Goal: Use online tool/utility: Utilize a website feature to perform a specific function

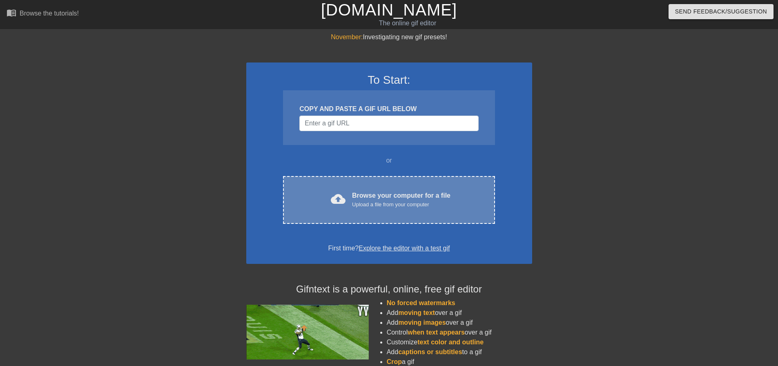
click at [359, 194] on div "Browse your computer for a file Upload a file from your computer" at bounding box center [401, 200] width 98 height 18
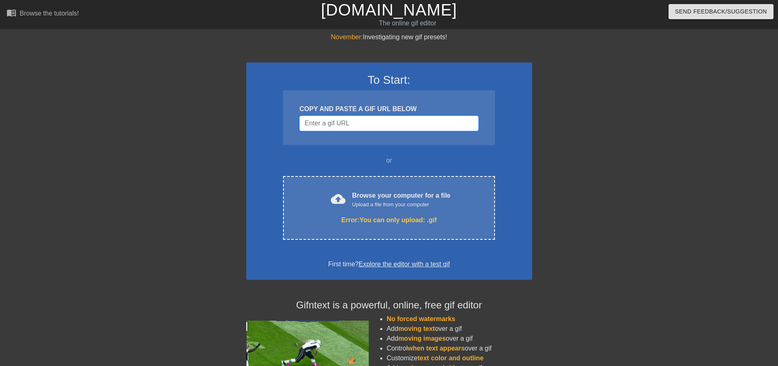
click at [352, 127] on input "Username" at bounding box center [388, 124] width 179 height 16
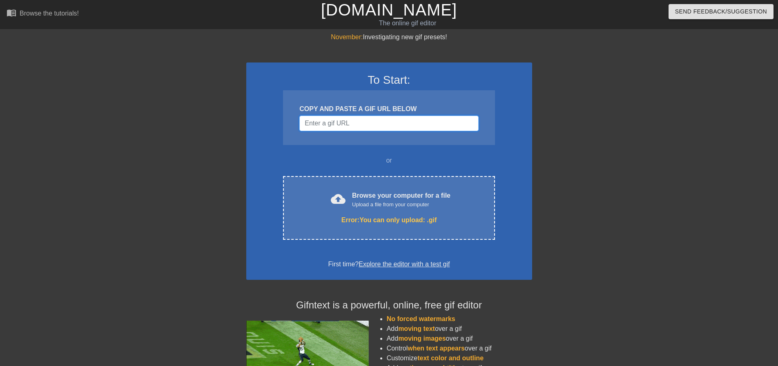
paste input "https://images-ext-1.discordapp.net/external/BhmMRzd5bsNVpRltraVRR5v5-65kUmUwFw…"
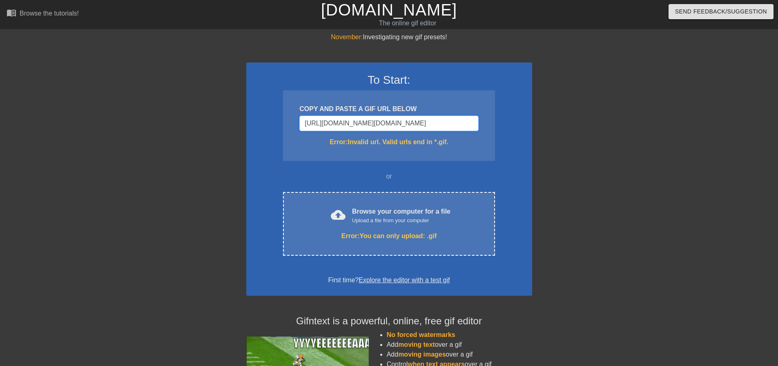
scroll to position [0, 310]
type input "https://images-ext-1.discordapp.net/external/BhmMRzd5bsNVpRltraVRR5v5-65kUmUwFw…"
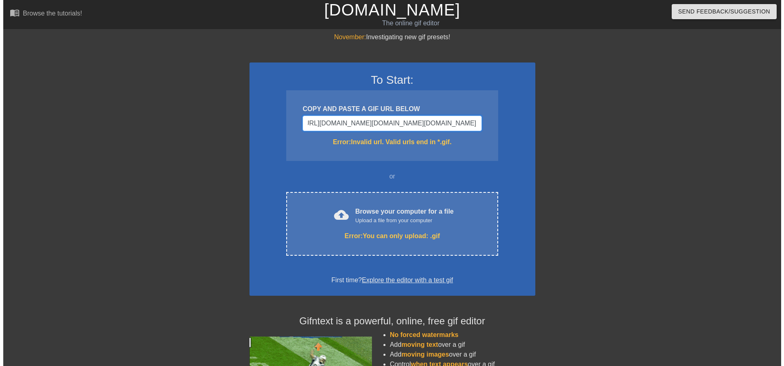
scroll to position [0, 303]
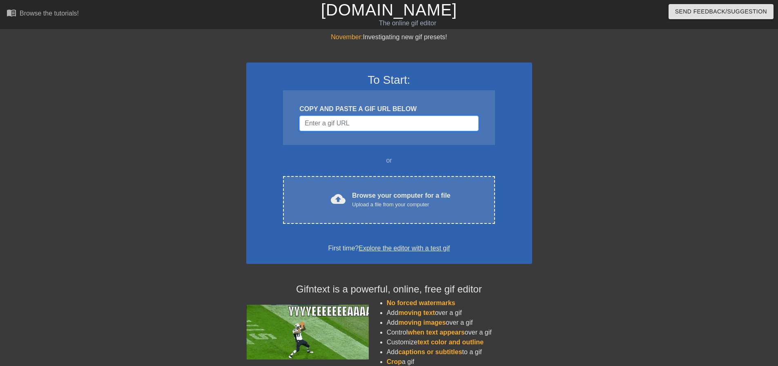
click at [336, 121] on input "Username" at bounding box center [388, 124] width 179 height 16
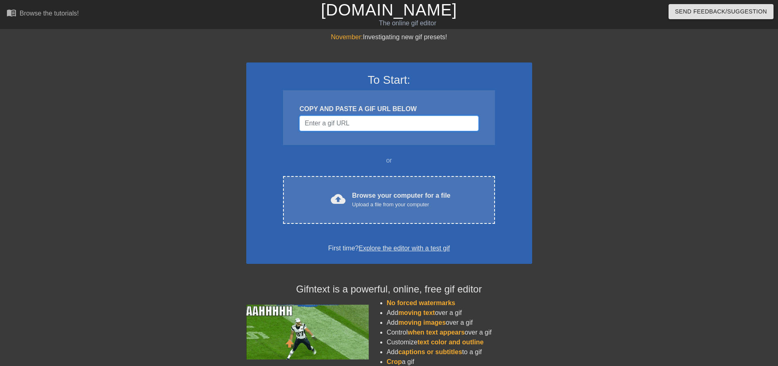
paste input "[URL][DOMAIN_NAME]"
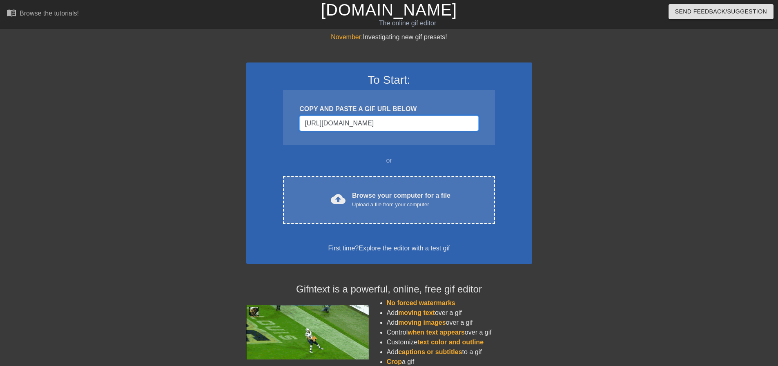
scroll to position [0, 86]
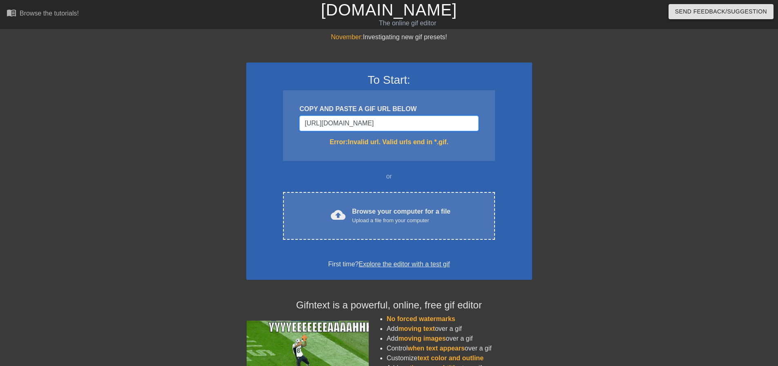
type input "[URL][DOMAIN_NAME]"
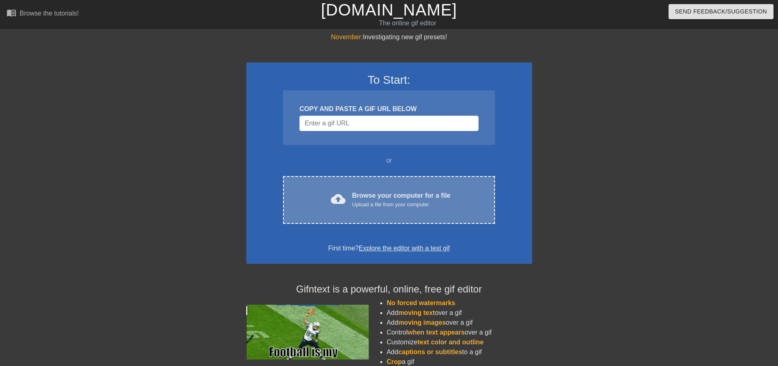
click at [394, 197] on div "Browse your computer for a file Upload a file from your computer" at bounding box center [401, 200] width 98 height 18
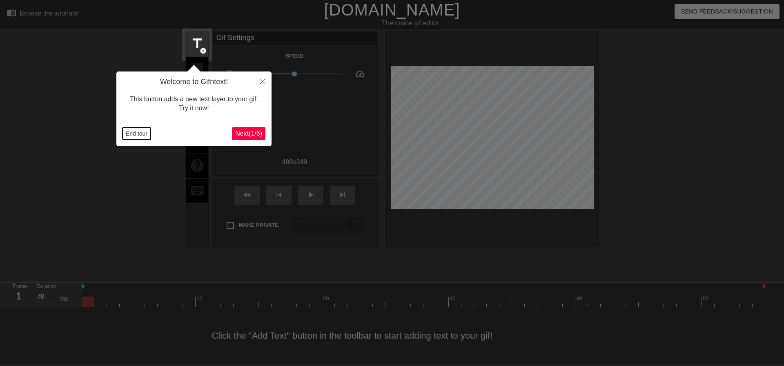
click at [141, 135] on button "End tour" at bounding box center [137, 133] width 28 height 12
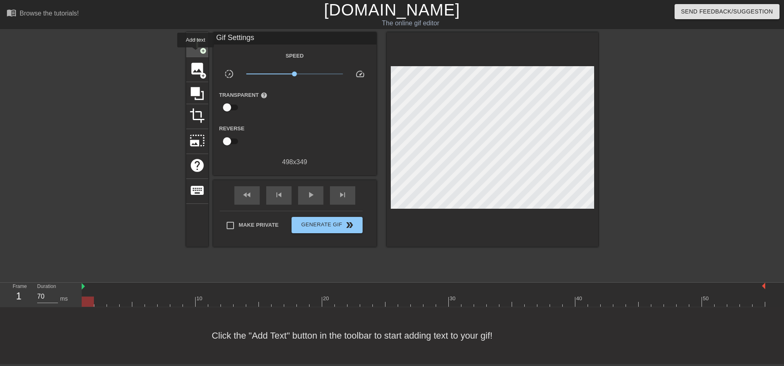
click at [195, 51] on div "title add_circle" at bounding box center [197, 44] width 22 height 25
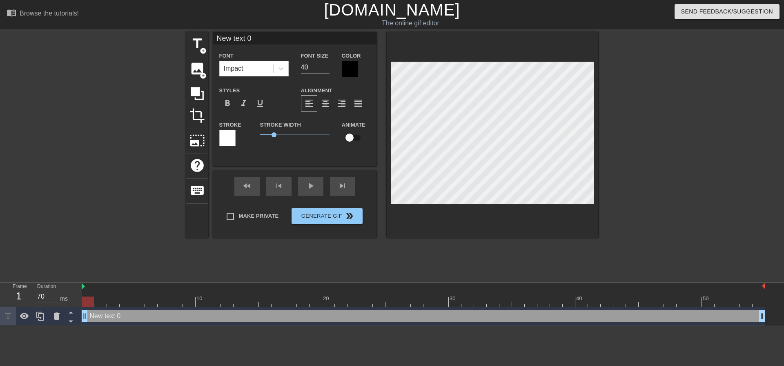
scroll to position [1, 2]
type input "New text"
type textarea "New text"
type input "New"
type textarea "New"
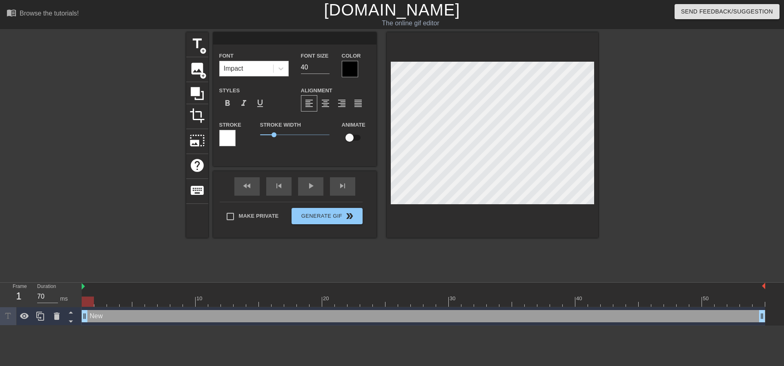
scroll to position [1, 1]
type input "L"
type textarea "L"
type input "Lo"
type textarea "Lo"
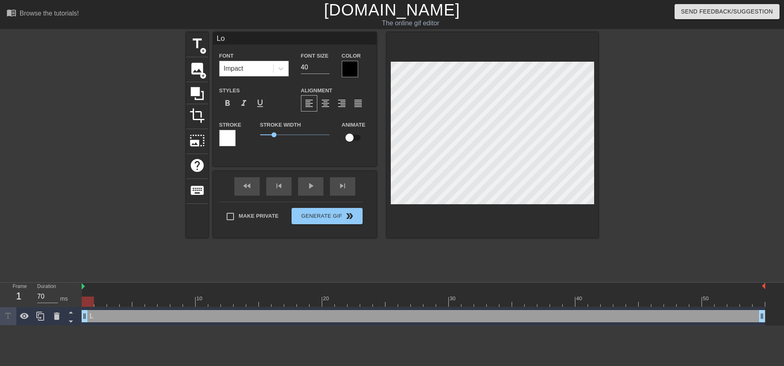
type input "Loc"
type textarea "Loc"
type input "Lock"
type textarea "Lock"
type input "Lock I"
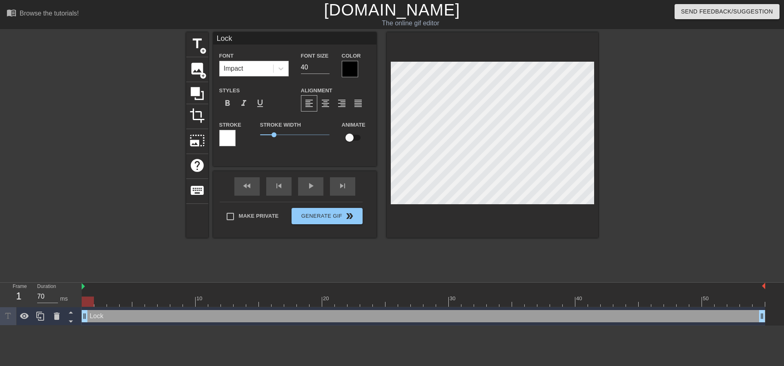
type textarea "Lock I"
type input "Lock In"
type textarea "Lock In"
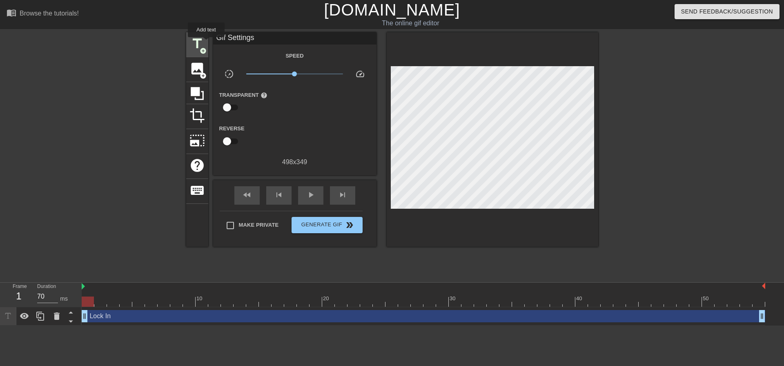
click at [205, 42] on div "title add_circle" at bounding box center [197, 44] width 22 height 25
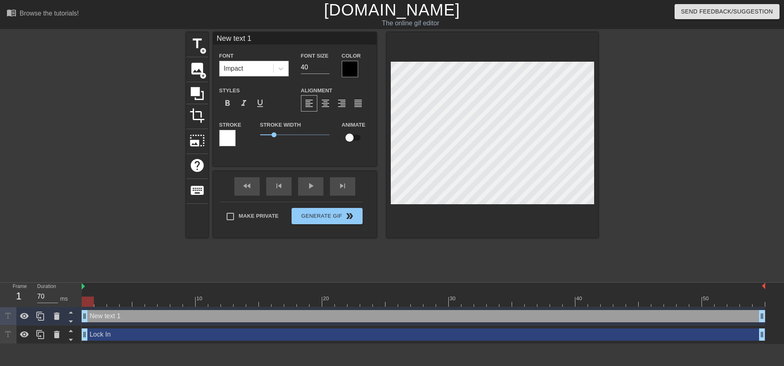
scroll to position [1, 2]
click at [322, 105] on span "format_align_center" at bounding box center [326, 103] width 10 height 10
type input "New text"
type textarea "New text"
type input "New"
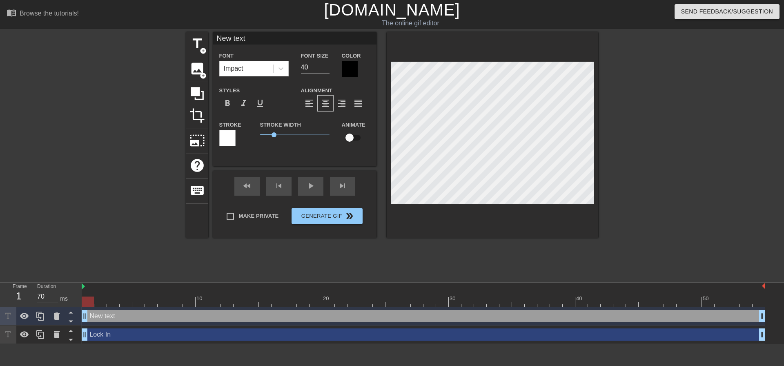
type textarea "New"
type input "L"
type textarea "L"
type input "H"
type textarea "H"
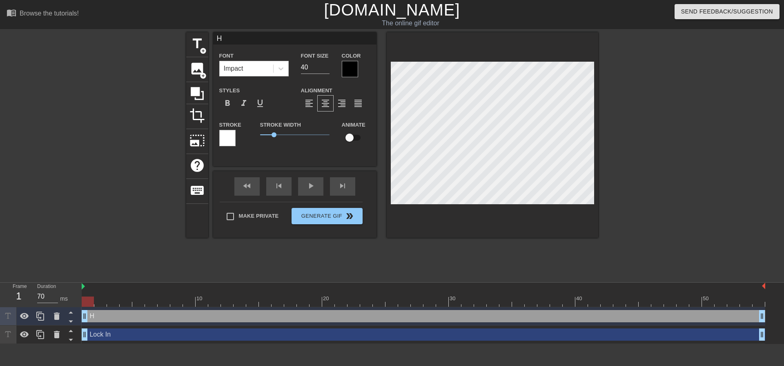
type input "Hy"
type textarea "Hy"
type input "Hyp"
type textarea "Hyp"
type input "Hype"
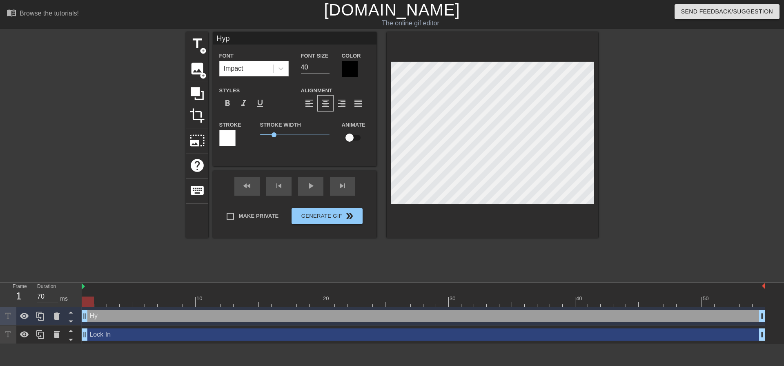
type textarea "Hype"
type input "Hyper"
type textarea "Hyper"
type input "Hyperb"
type textarea "Hyperb"
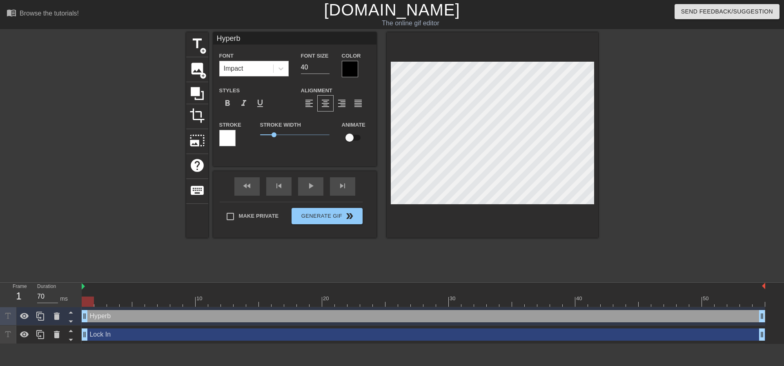
type input "Hyperbl"
type textarea "Hyperbl"
type input "Hyperblo"
type textarea "Hyperblo"
type input "Hyperbloo"
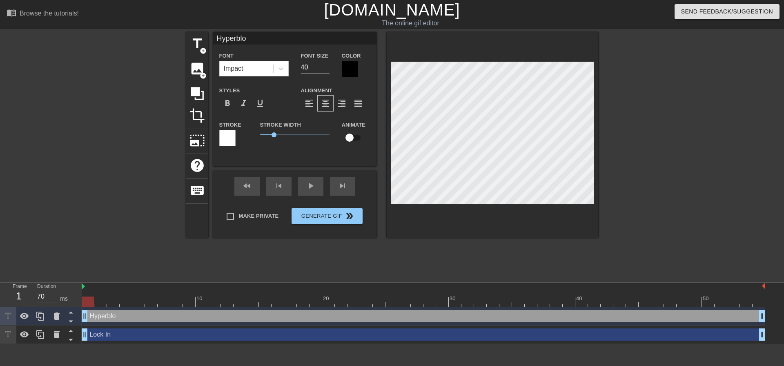
type textarea "Hyperbloo"
type input "Hyperbloom"
type textarea "Hyperbloom"
type input "Hyperbloom"
type textarea "Hyperbloom"
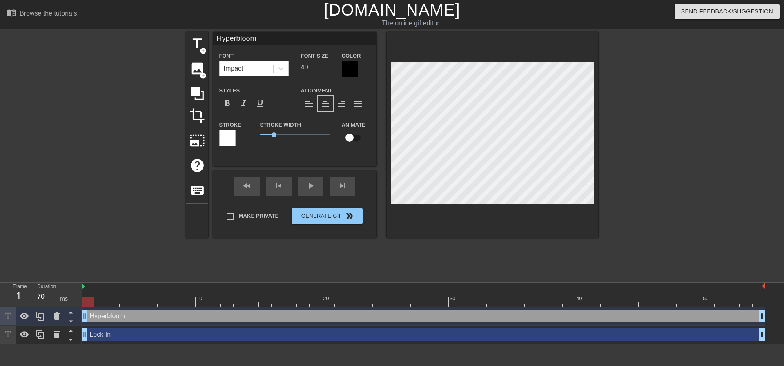
type input "Hyperbloom L"
type textarea "Hyperbloom L"
type input "Hyperbloom Le"
type textarea "Hyperbloom Le"
type input "Hyperbloom Lee"
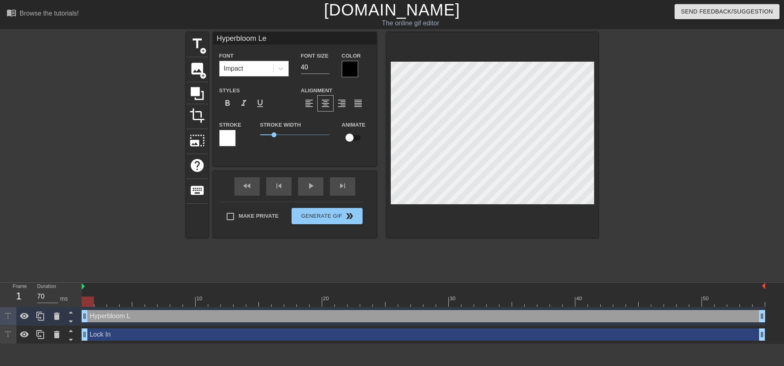
type textarea "Hyperbloom Lee"
type input "Hyperbloom Lee"
type textarea "Hyperbloom Lee"
type input "Hyperbloom Lee S"
type textarea "Hyperbloom Lee S"
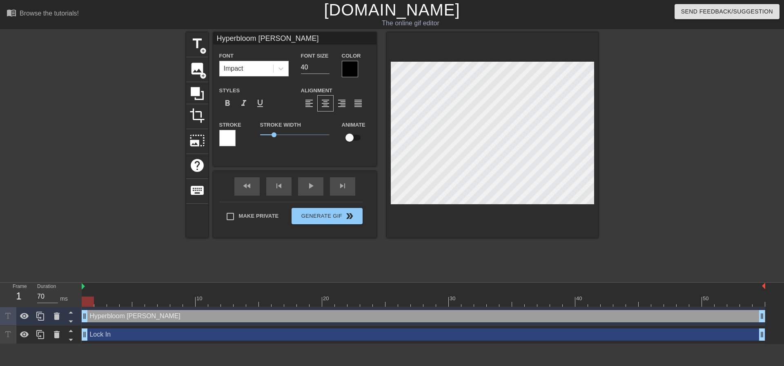
type input "Hyperbloom Lee Si"
type textarea "Hyperbloom Lee Si"
type input "Hyperbloom Lee Sin"
type textarea "Hyperbloom Lee Sin"
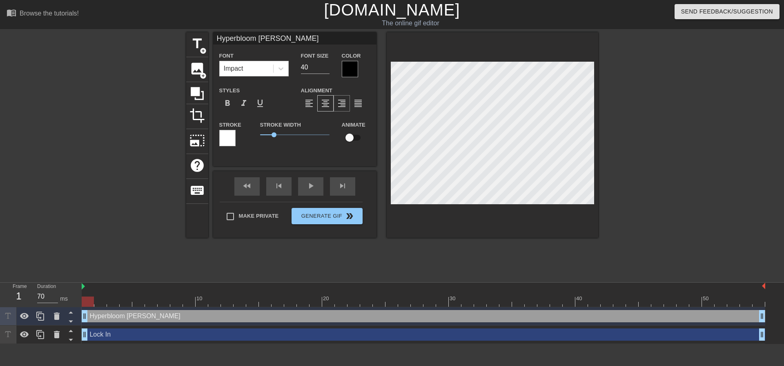
click at [348, 104] on div "format_align_right" at bounding box center [342, 103] width 16 height 16
click at [367, 107] on div "format_align_left format_align_center format_align_right format_align_justify" at bounding box center [335, 103] width 69 height 16
click at [323, 100] on span "format_align_center" at bounding box center [326, 103] width 10 height 10
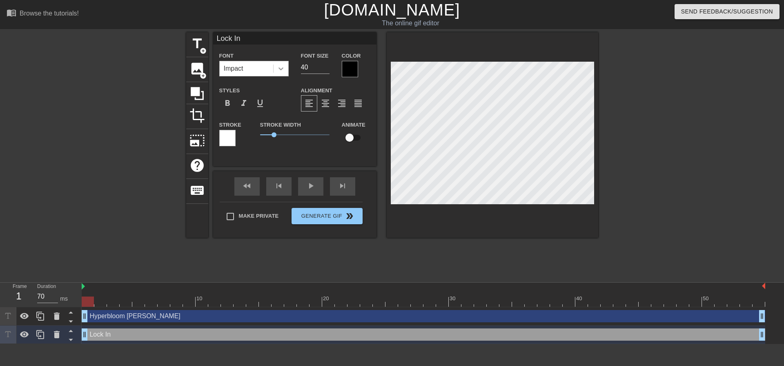
click at [284, 71] on icon at bounding box center [281, 69] width 8 height 8
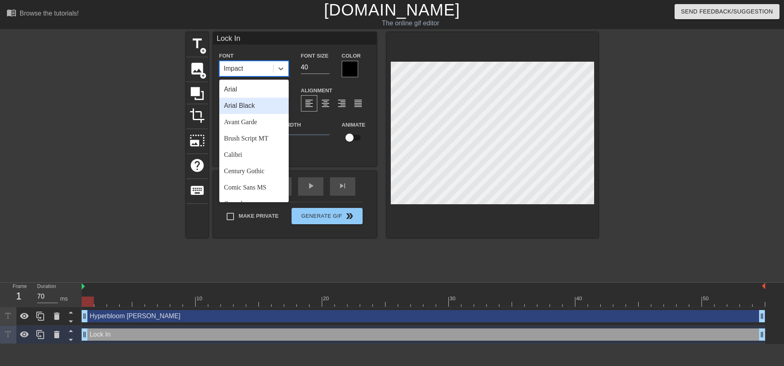
click at [254, 108] on div "Arial Black" at bounding box center [253, 106] width 69 height 16
click at [281, 67] on icon at bounding box center [281, 69] width 8 height 8
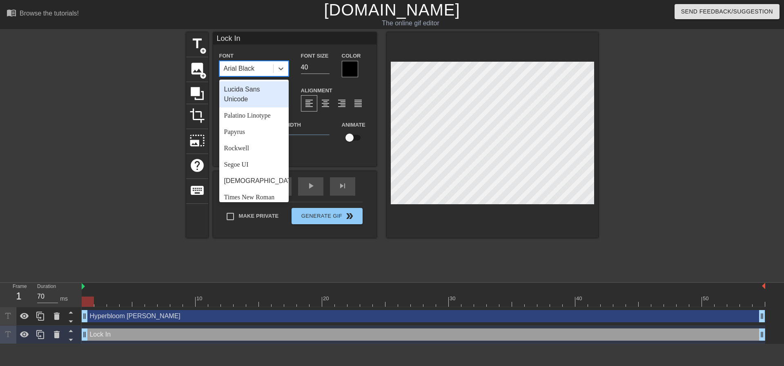
click at [242, 103] on div "Lucida Sans Unicode" at bounding box center [253, 94] width 69 height 26
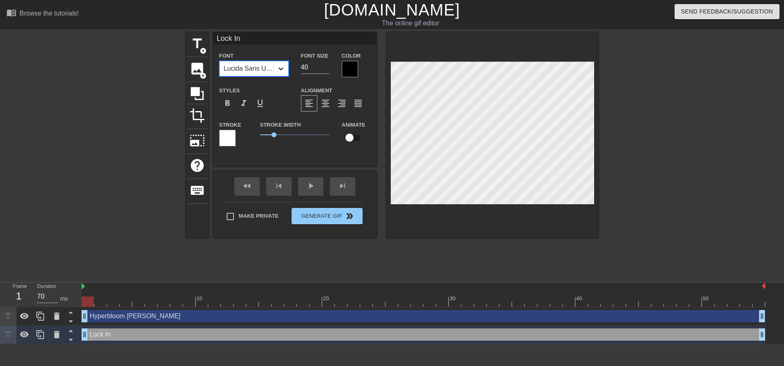
click at [283, 70] on icon at bounding box center [281, 69] width 8 height 8
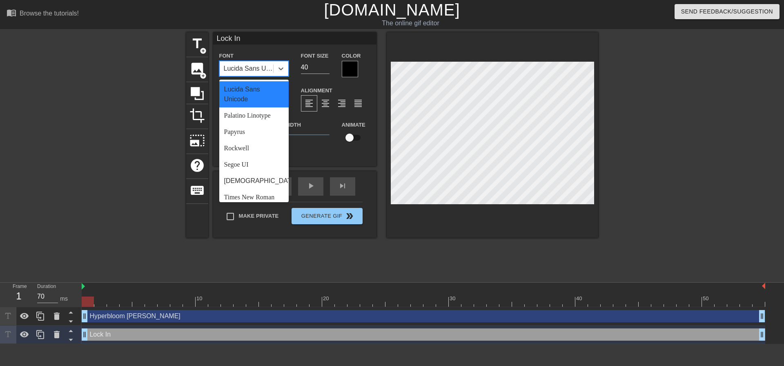
scroll to position [292, 0]
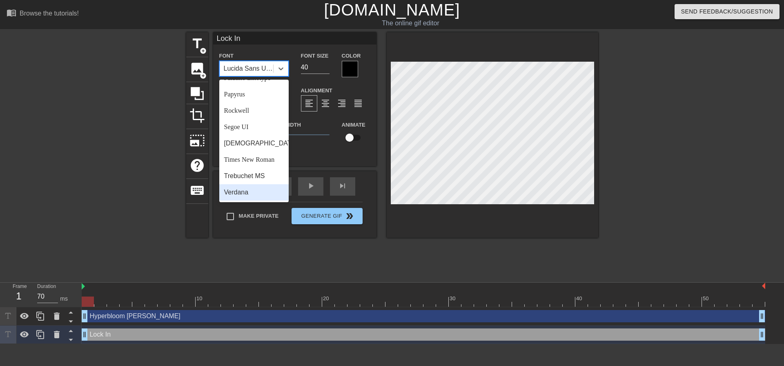
click at [242, 192] on div "Verdana" at bounding box center [253, 192] width 69 height 16
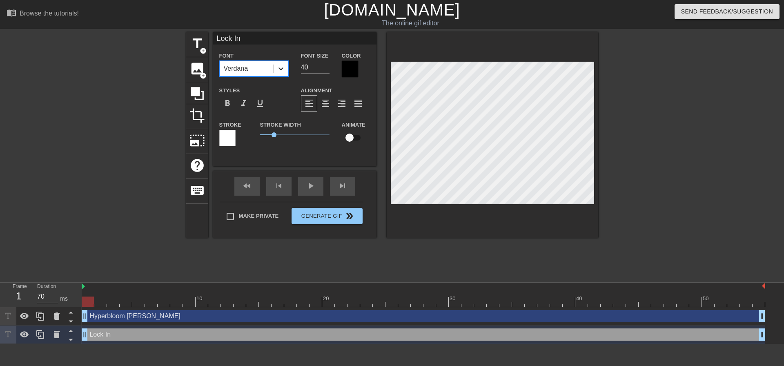
click at [286, 67] on div at bounding box center [281, 68] width 15 height 15
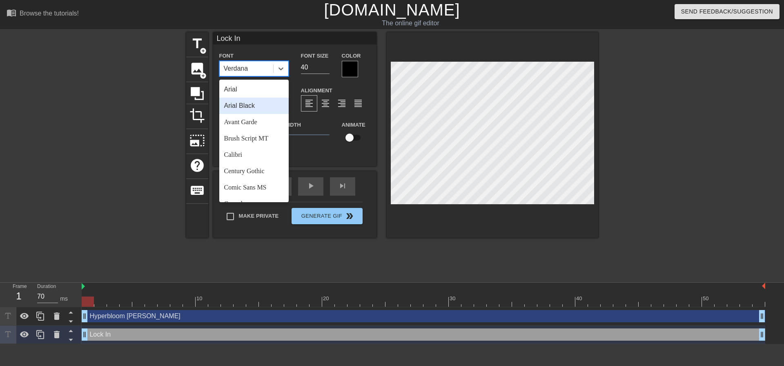
click at [241, 112] on div "Arial Black" at bounding box center [253, 106] width 69 height 16
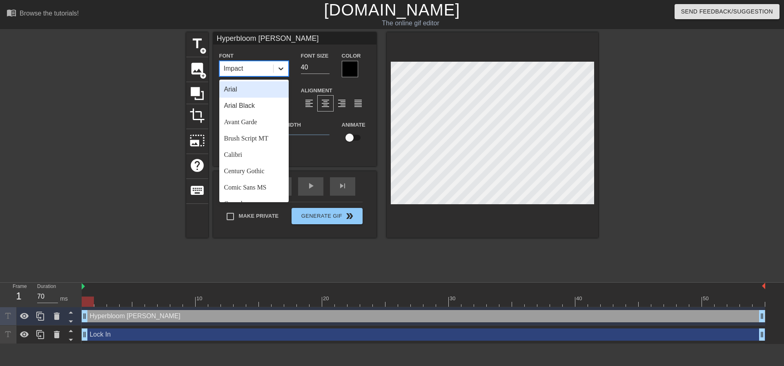
click at [279, 64] on div at bounding box center [281, 68] width 15 height 15
click at [245, 147] on div "Comic Sans MS" at bounding box center [253, 146] width 69 height 16
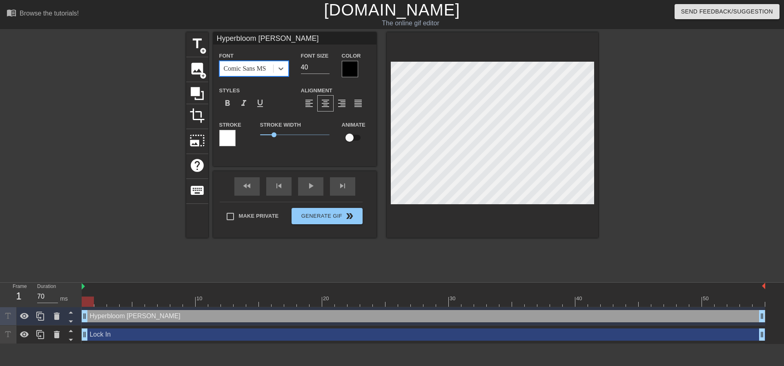
click at [281, 59] on div "Font option Comic Sans MS, selected. 0 results available. Select is focused ,ty…" at bounding box center [253, 64] width 69 height 26
click at [281, 66] on icon at bounding box center [281, 69] width 8 height 8
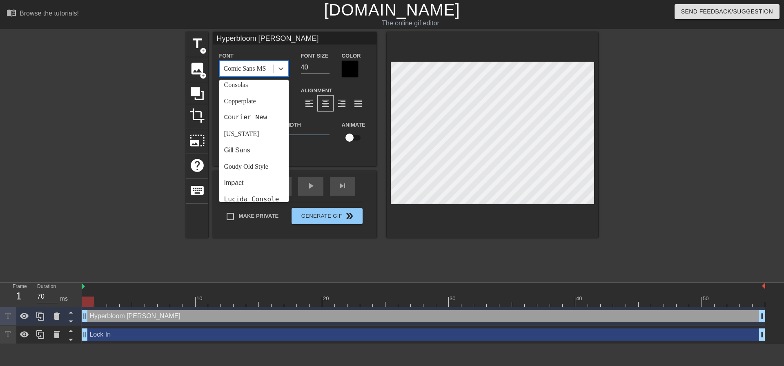
scroll to position [123, 0]
click at [247, 116] on div "Courier New" at bounding box center [253, 114] width 69 height 16
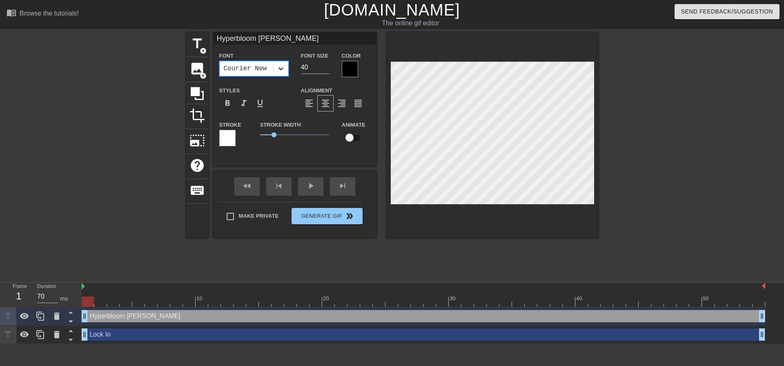
click at [285, 65] on div at bounding box center [281, 68] width 15 height 15
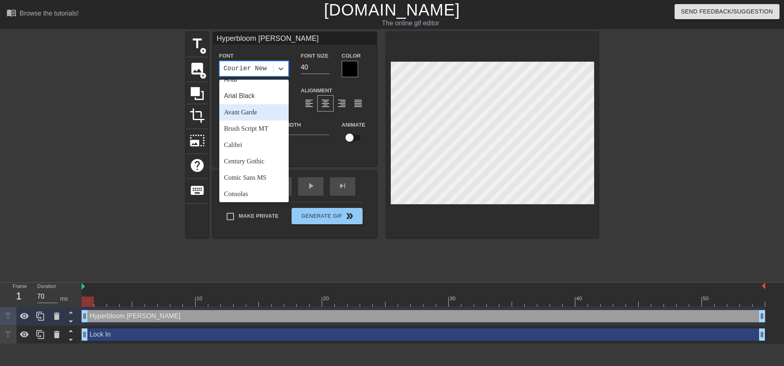
scroll to position [41, 0]
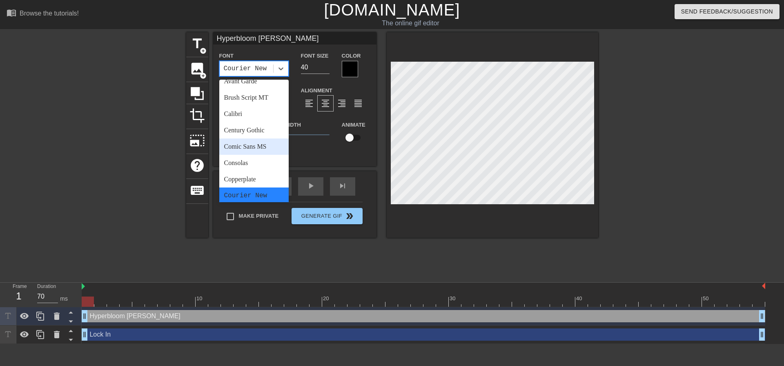
click at [244, 152] on div "Comic Sans MS" at bounding box center [253, 146] width 69 height 16
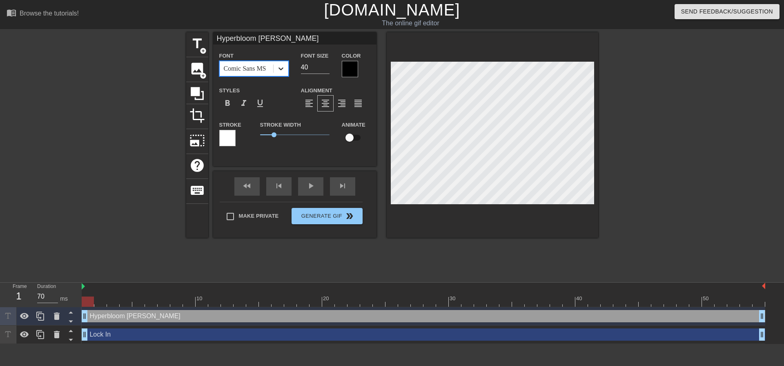
click at [285, 70] on div at bounding box center [281, 68] width 15 height 15
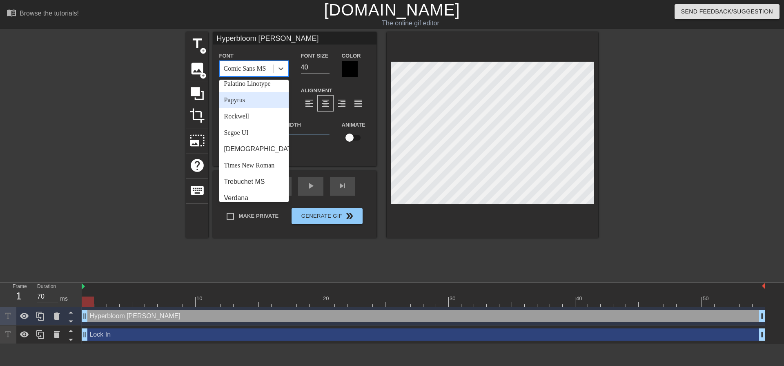
scroll to position [252, 0]
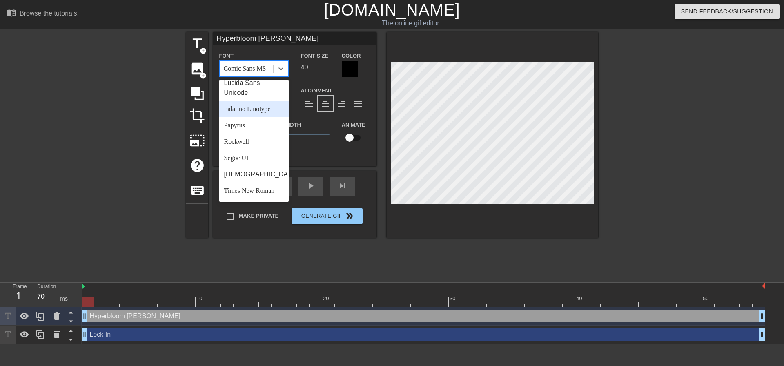
click at [256, 117] on div "Palatino Linotype" at bounding box center [253, 109] width 69 height 16
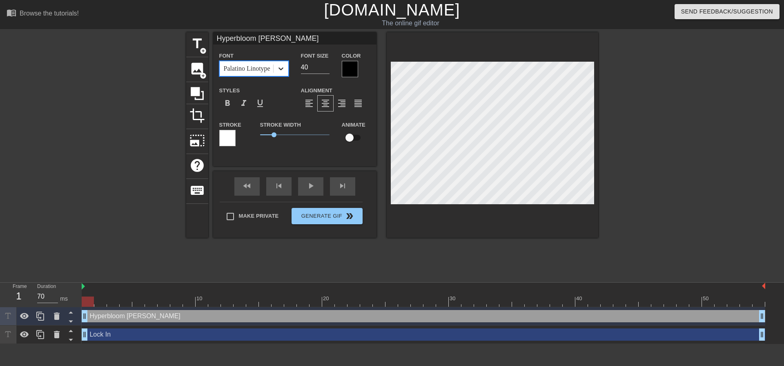
click at [281, 67] on icon at bounding box center [281, 69] width 8 height 8
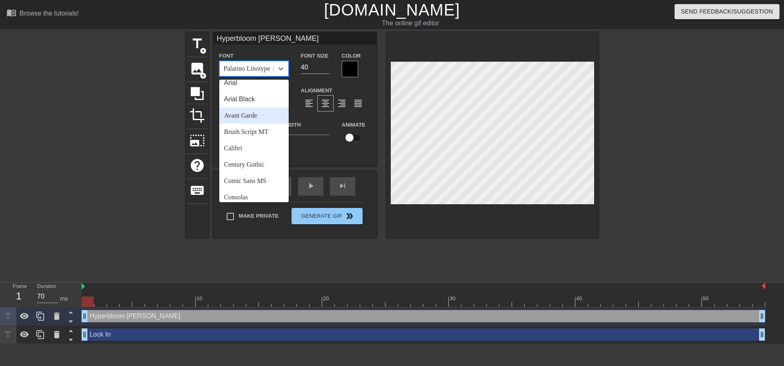
scroll to position [0, 0]
click at [244, 106] on div "Arial Black" at bounding box center [253, 106] width 69 height 16
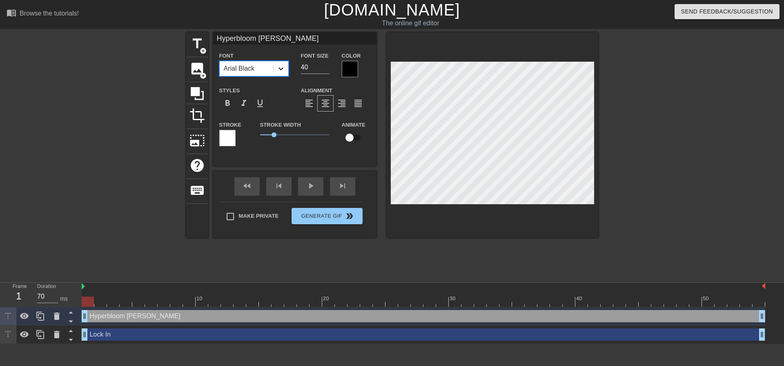
click at [277, 67] on icon at bounding box center [281, 69] width 8 height 8
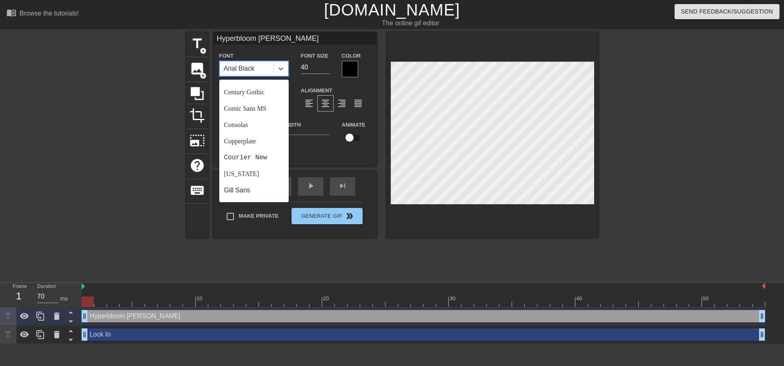
scroll to position [82, 0]
click at [252, 109] on div "Comic Sans MS" at bounding box center [253, 106] width 69 height 16
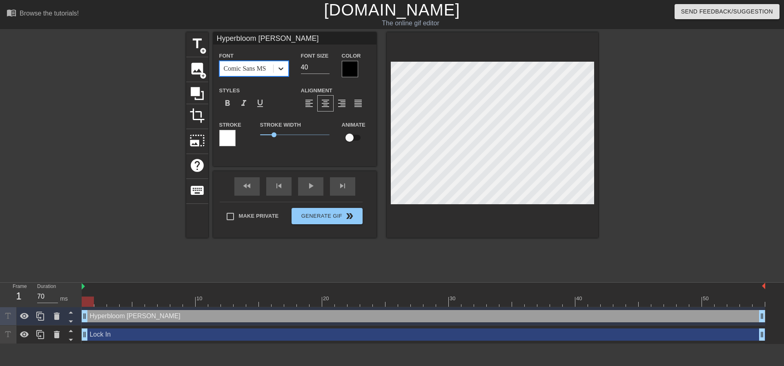
click at [277, 65] on icon at bounding box center [281, 69] width 8 height 8
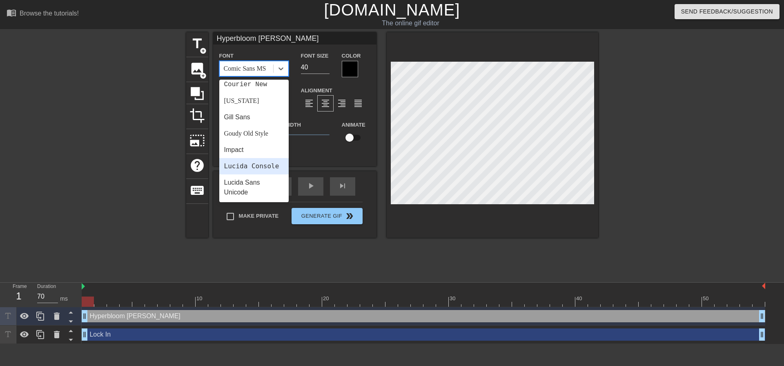
scroll to position [123, 0]
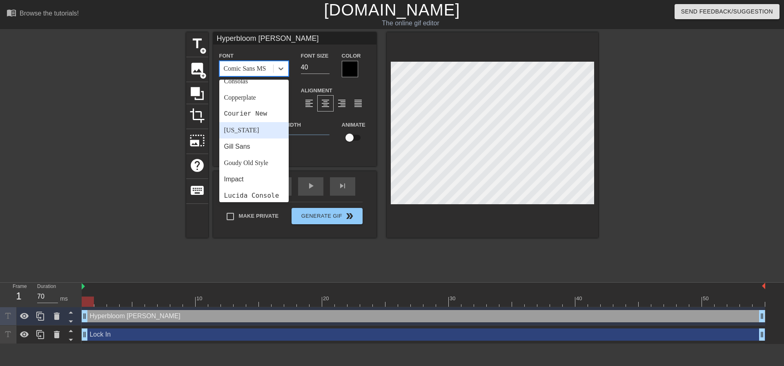
click at [262, 124] on div "Georgia" at bounding box center [253, 130] width 69 height 16
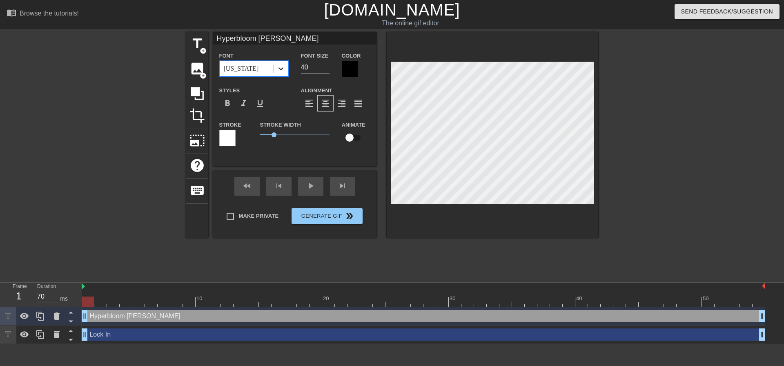
click at [282, 66] on icon at bounding box center [281, 69] width 8 height 8
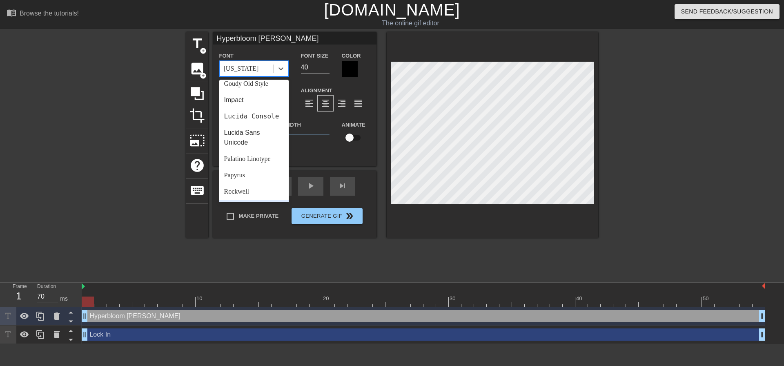
scroll to position [88, 0]
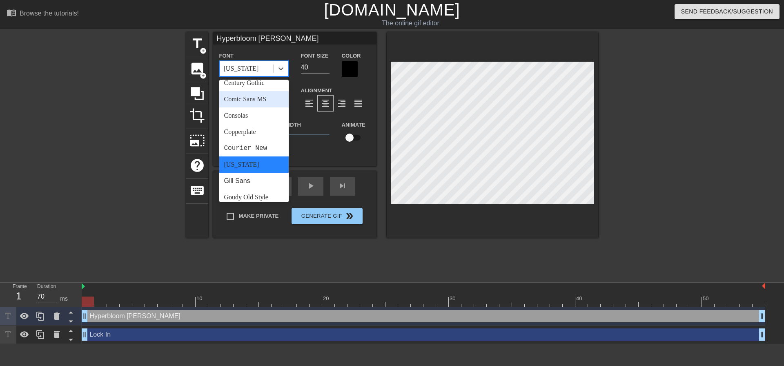
click at [249, 102] on div "Comic Sans MS" at bounding box center [253, 99] width 69 height 16
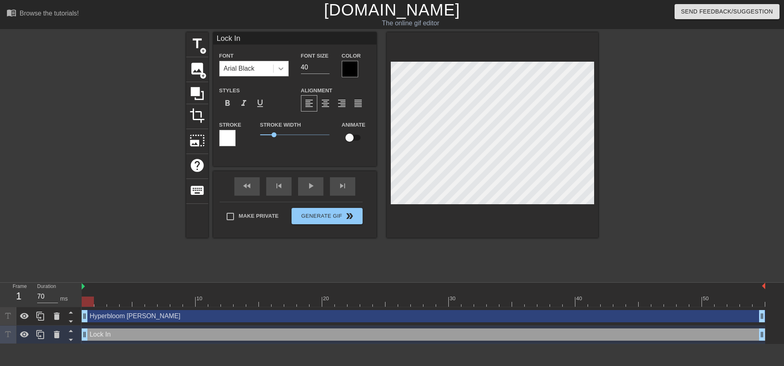
click at [279, 68] on icon at bounding box center [281, 68] width 5 height 3
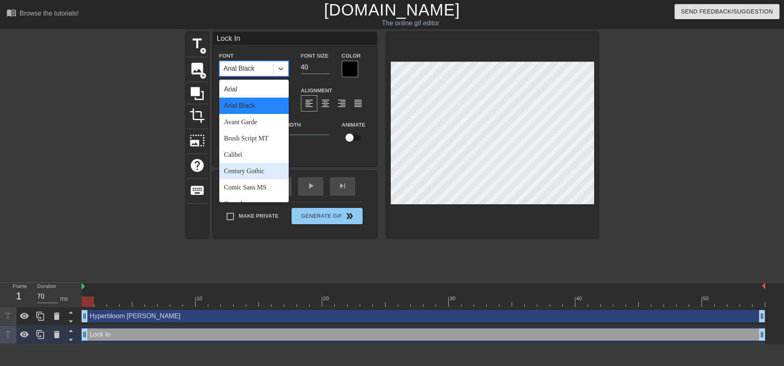
click at [264, 185] on div "Comic Sans MS" at bounding box center [253, 187] width 69 height 16
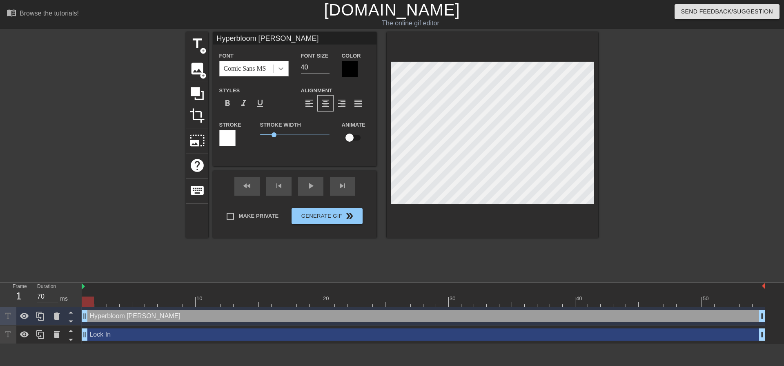
click at [277, 69] on icon at bounding box center [281, 69] width 8 height 8
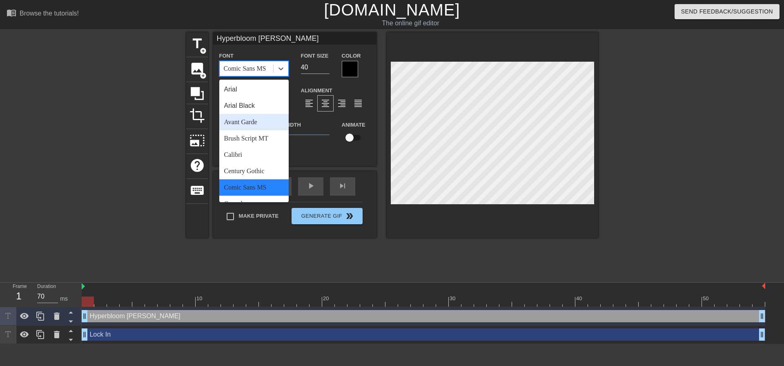
scroll to position [11, 0]
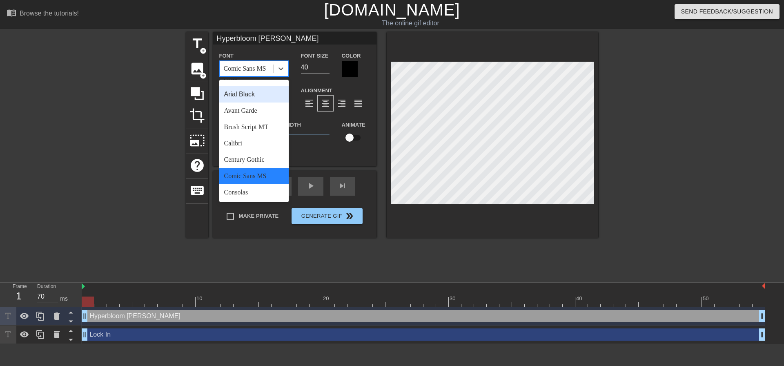
click at [241, 96] on div "Arial Black" at bounding box center [253, 94] width 69 height 16
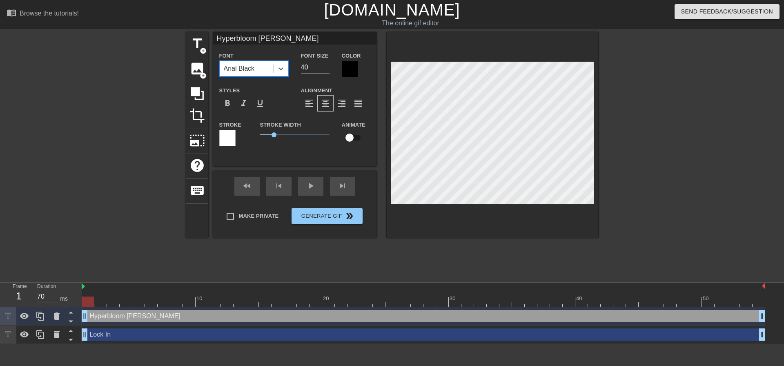
type input "Lock In"
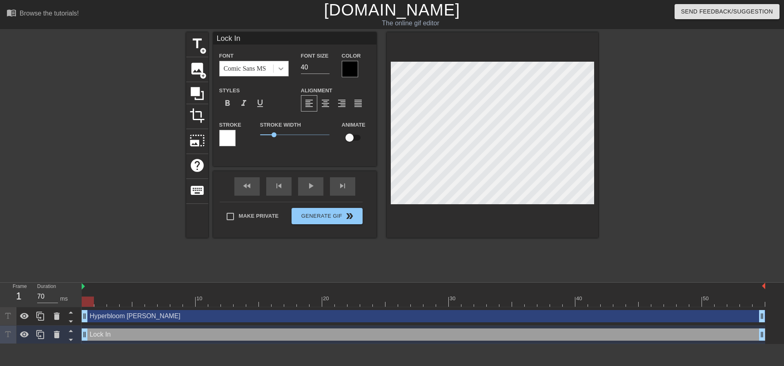
click at [285, 65] on div at bounding box center [281, 68] width 15 height 15
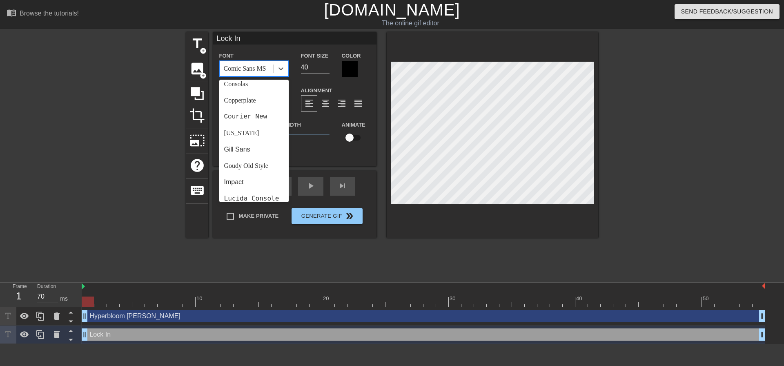
scroll to position [123, 0]
click at [245, 128] on div "Georgia" at bounding box center [253, 130] width 69 height 16
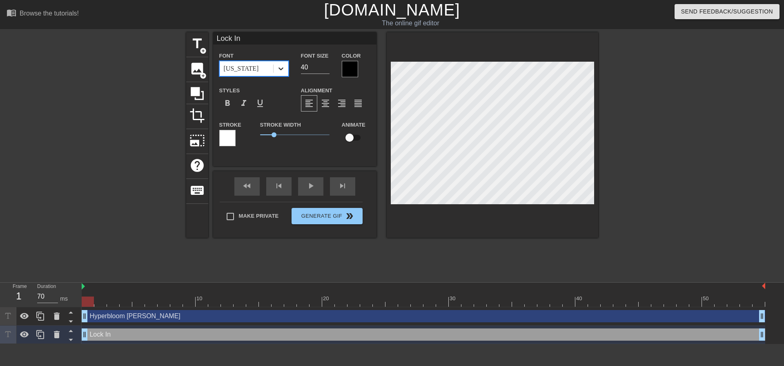
click at [283, 71] on icon at bounding box center [281, 69] width 8 height 8
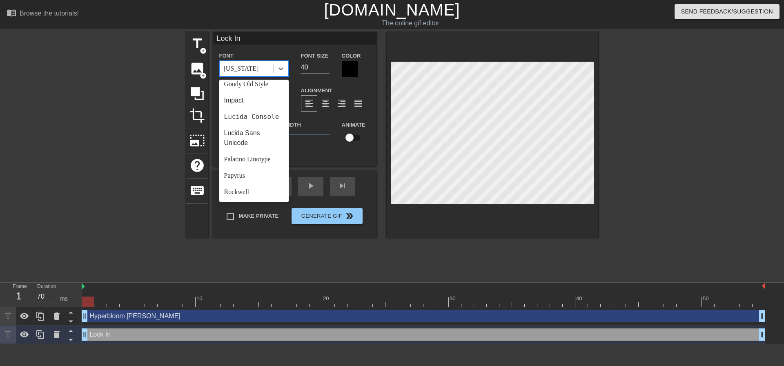
scroll to position [204, 0]
click at [243, 95] on div "Impact" at bounding box center [253, 97] width 69 height 16
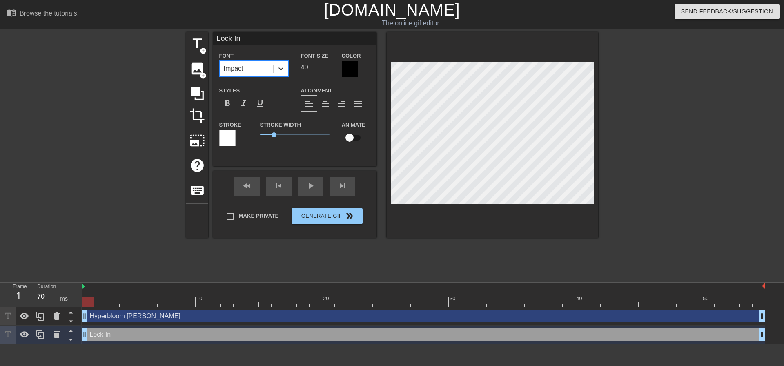
click at [275, 65] on div at bounding box center [281, 68] width 15 height 15
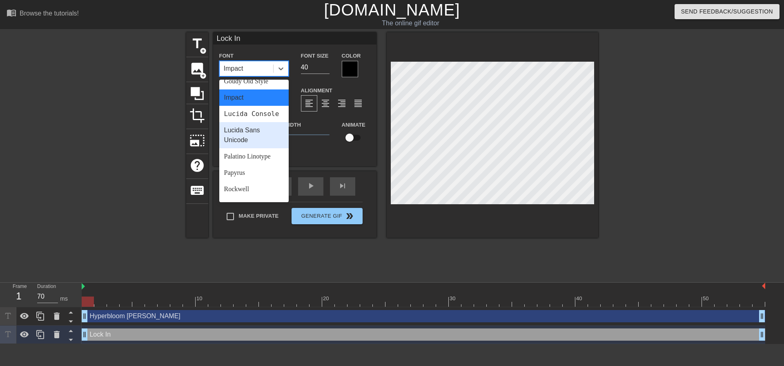
click at [252, 148] on div "Lucida Sans Unicode" at bounding box center [253, 135] width 69 height 26
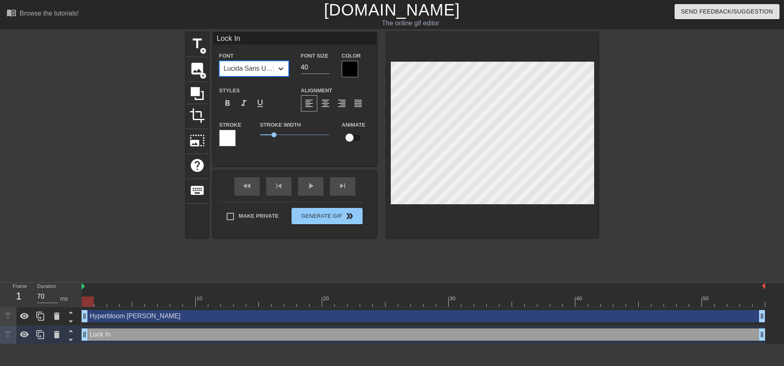
click at [283, 65] on icon at bounding box center [281, 69] width 8 height 8
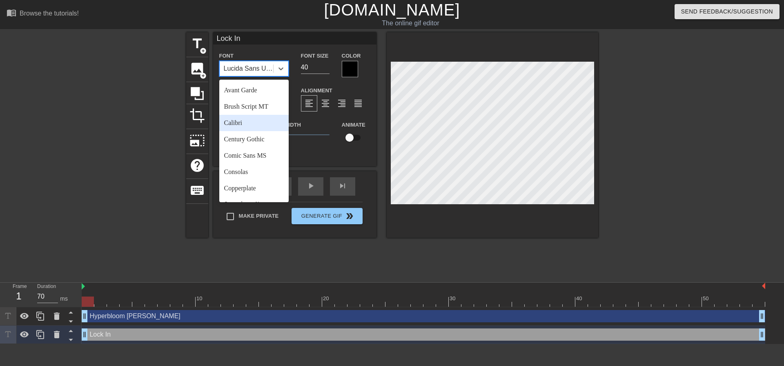
scroll to position [245, 0]
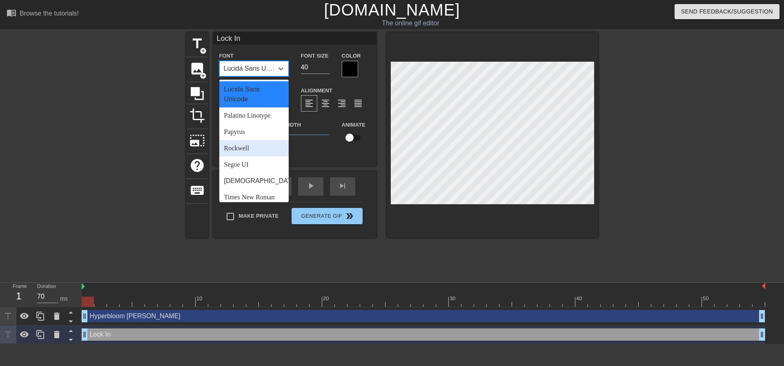
click at [248, 169] on div "Segoe UI" at bounding box center [253, 164] width 69 height 16
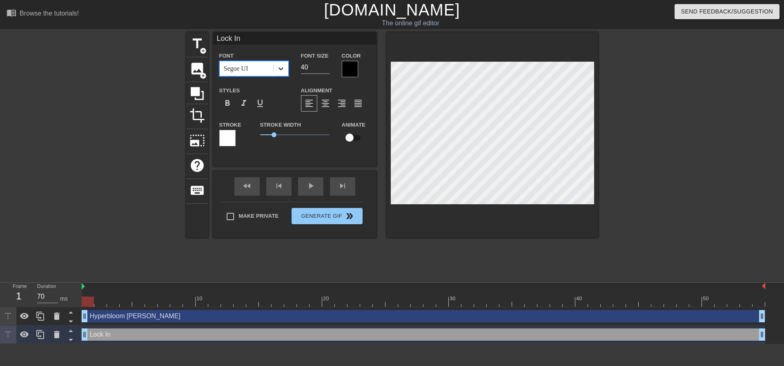
click at [284, 67] on icon at bounding box center [281, 69] width 8 height 8
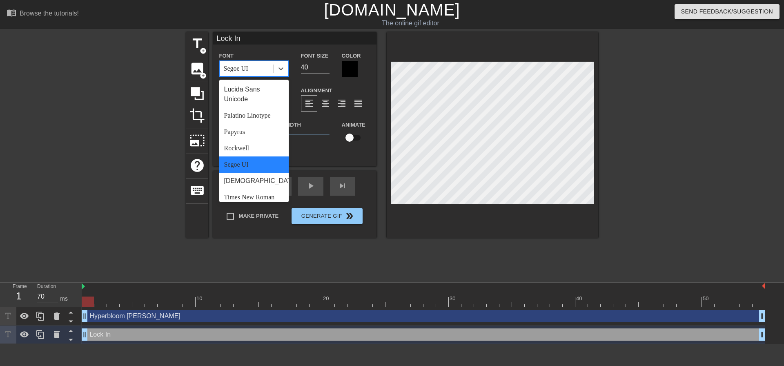
scroll to position [292, 0]
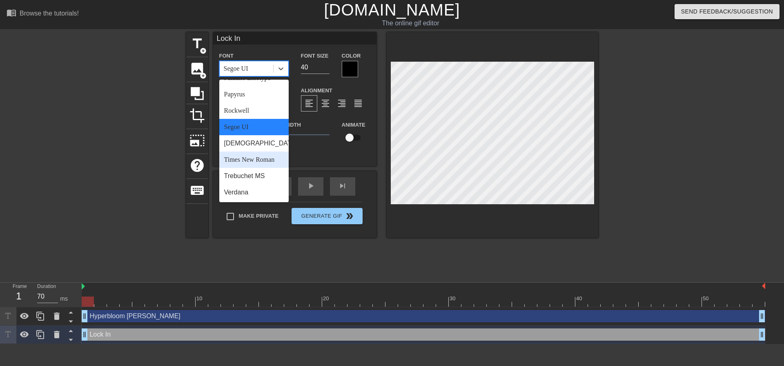
click at [242, 160] on div "Times New Roman" at bounding box center [253, 160] width 69 height 16
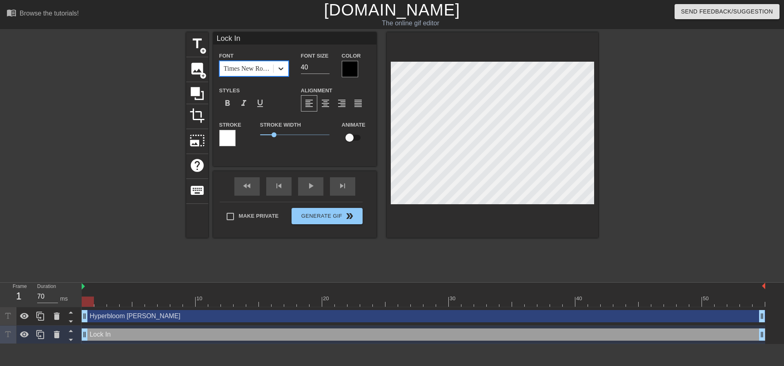
click at [279, 66] on icon at bounding box center [281, 69] width 8 height 8
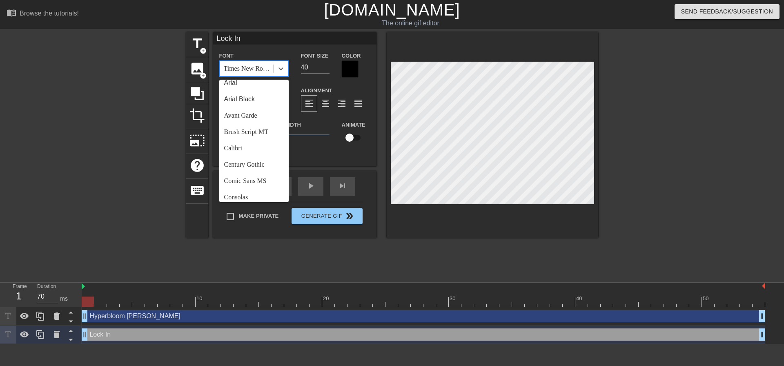
scroll to position [0, 0]
click at [251, 135] on div "Brush Script MT" at bounding box center [253, 138] width 69 height 16
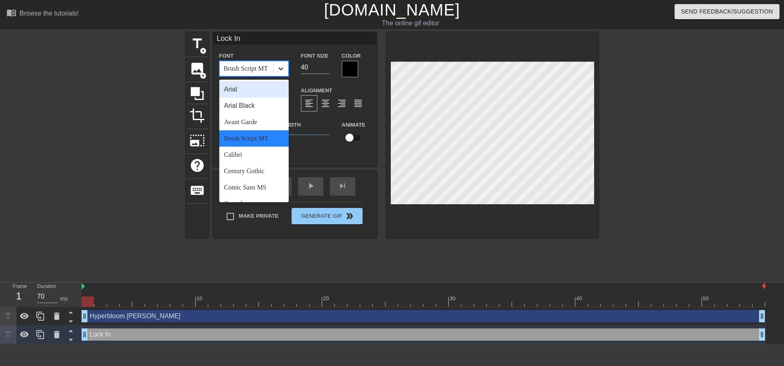
click at [279, 71] on icon at bounding box center [281, 69] width 8 height 8
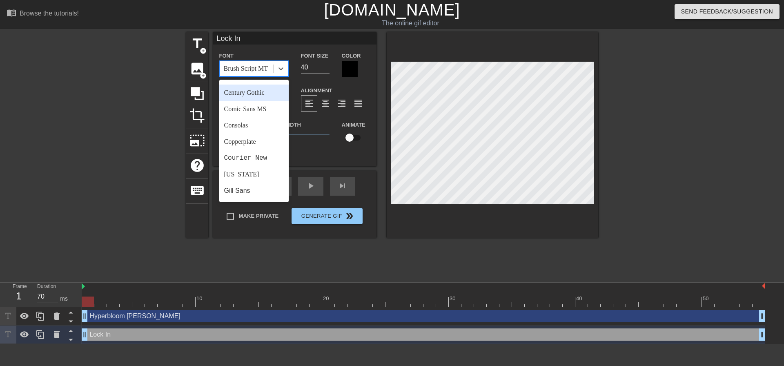
scroll to position [82, 0]
click at [248, 152] on div "Courier New" at bounding box center [253, 155] width 69 height 16
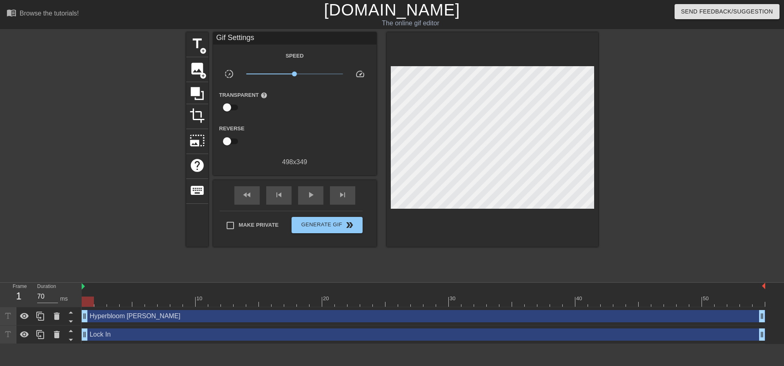
click at [145, 141] on div at bounding box center [115, 154] width 123 height 245
click at [302, 192] on div "play_arrow" at bounding box center [310, 195] width 25 height 18
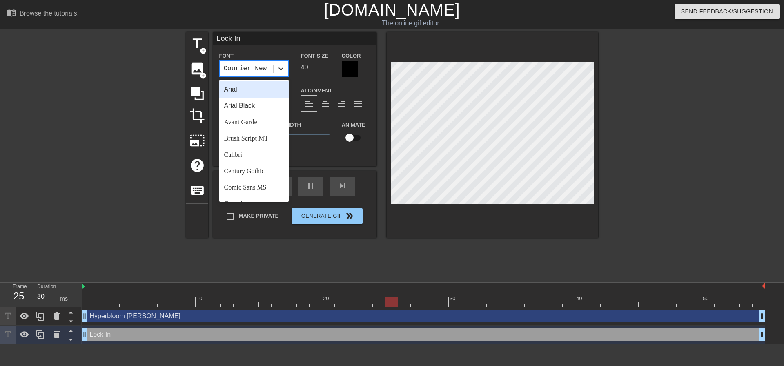
click at [281, 68] on icon at bounding box center [281, 69] width 8 height 8
click at [243, 147] on div "Calibri" at bounding box center [253, 155] width 69 height 16
click at [286, 66] on div at bounding box center [281, 68] width 15 height 15
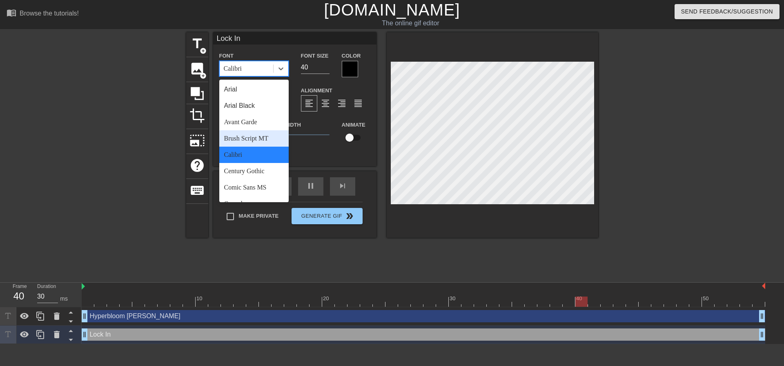
scroll to position [163, 0]
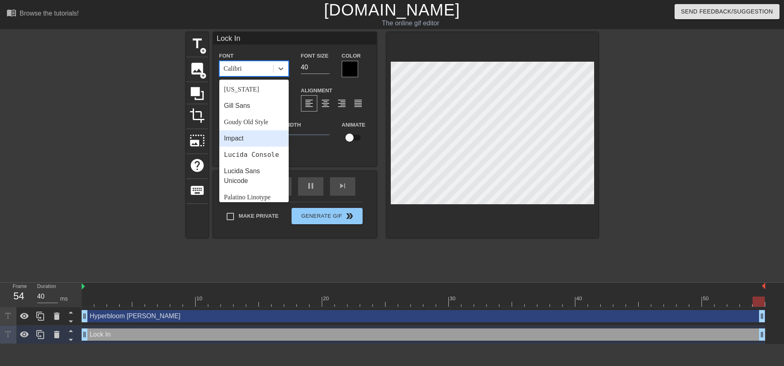
click at [252, 133] on div "Impact" at bounding box center [253, 138] width 69 height 16
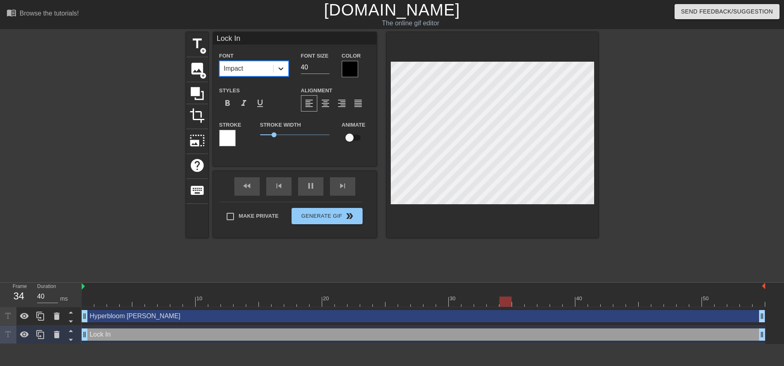
click at [282, 67] on icon at bounding box center [281, 69] width 8 height 8
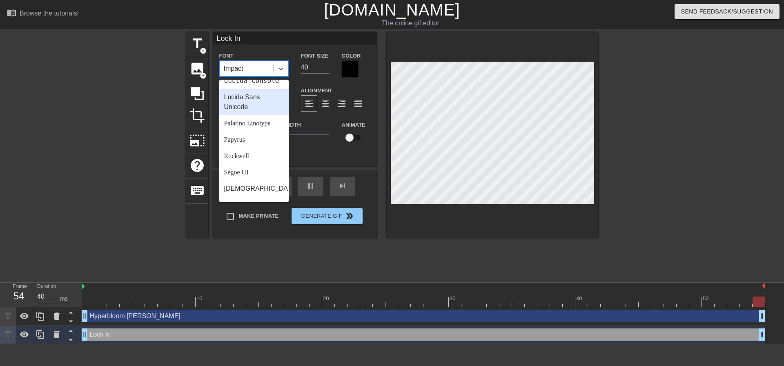
scroll to position [245, 0]
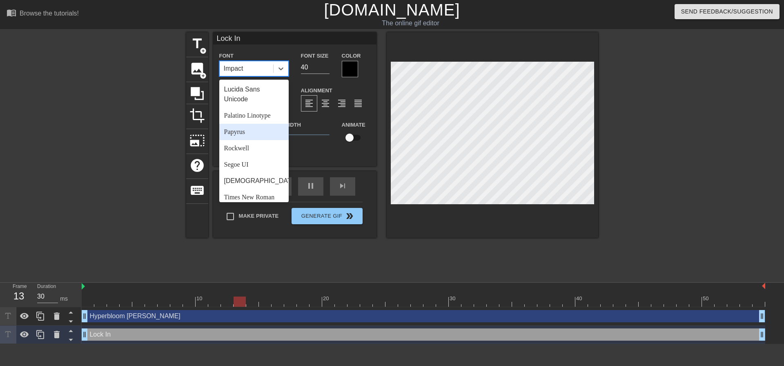
click at [246, 140] on div "Papyrus" at bounding box center [253, 132] width 69 height 16
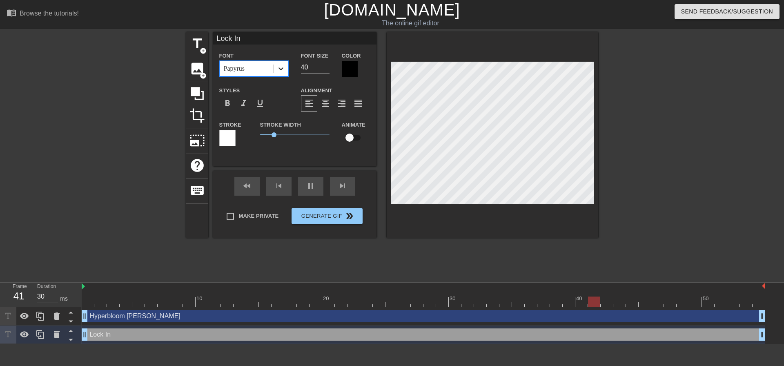
click at [283, 67] on icon at bounding box center [281, 69] width 8 height 8
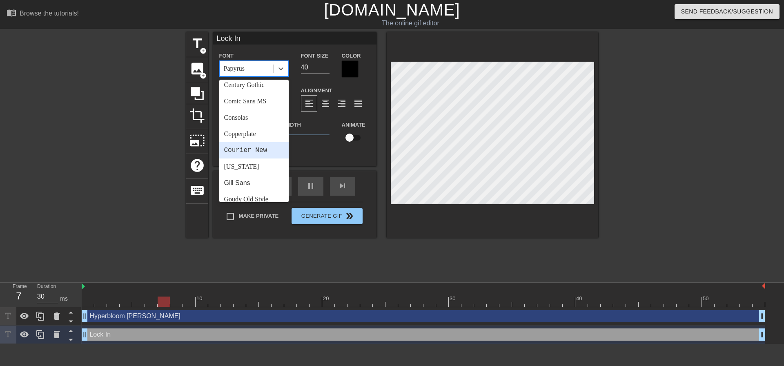
scroll to position [82, 0]
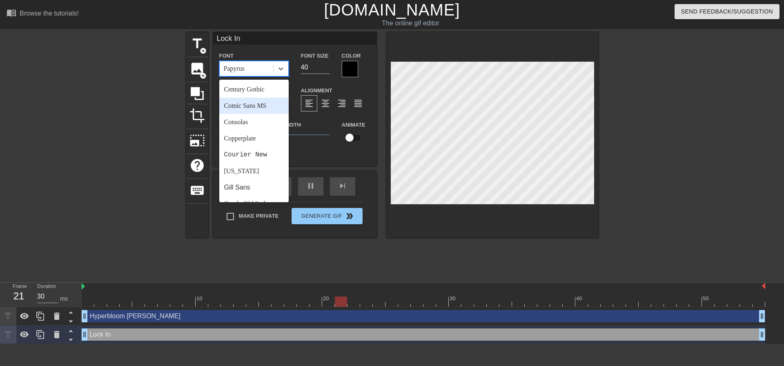
click at [246, 106] on div "Comic Sans MS" at bounding box center [253, 106] width 69 height 16
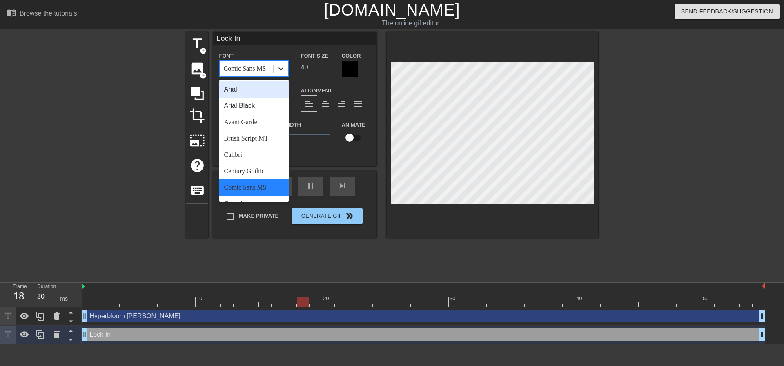
click at [286, 70] on div at bounding box center [281, 68] width 15 height 15
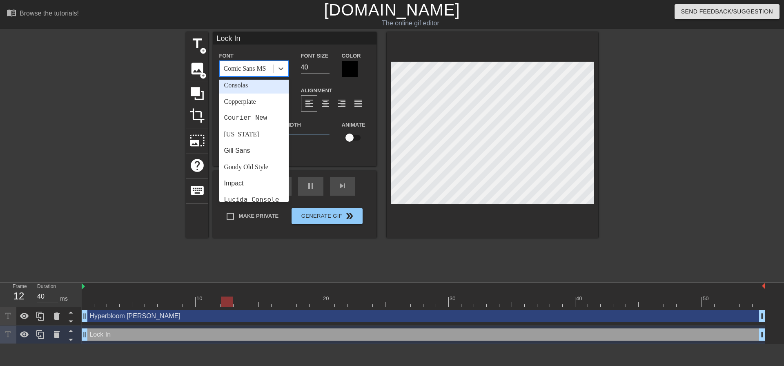
scroll to position [123, 0]
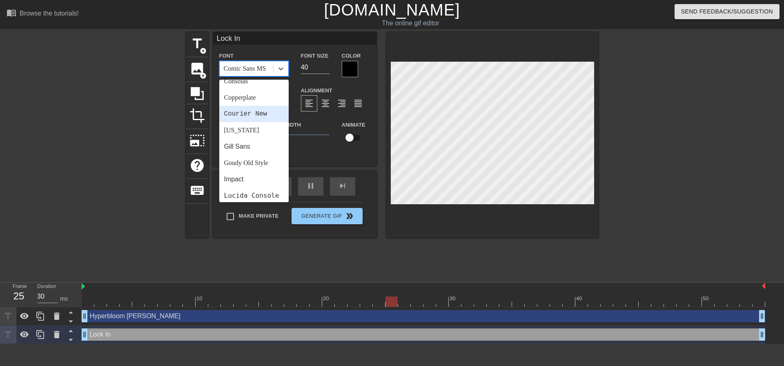
click at [258, 113] on div "Courier New" at bounding box center [253, 114] width 69 height 16
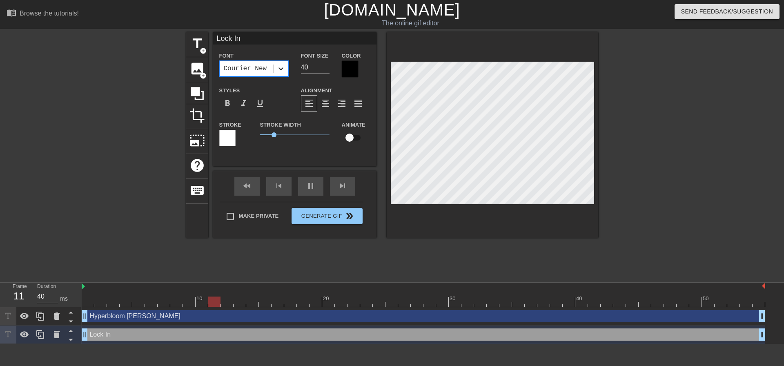
click at [283, 69] on icon at bounding box center [281, 69] width 8 height 8
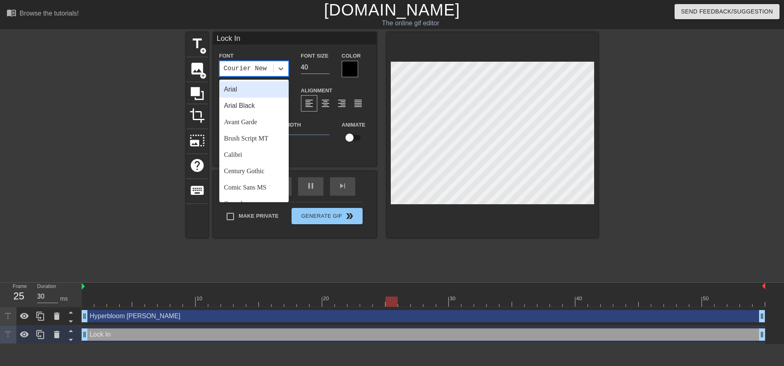
click at [253, 105] on div "Arial Black" at bounding box center [253, 106] width 69 height 16
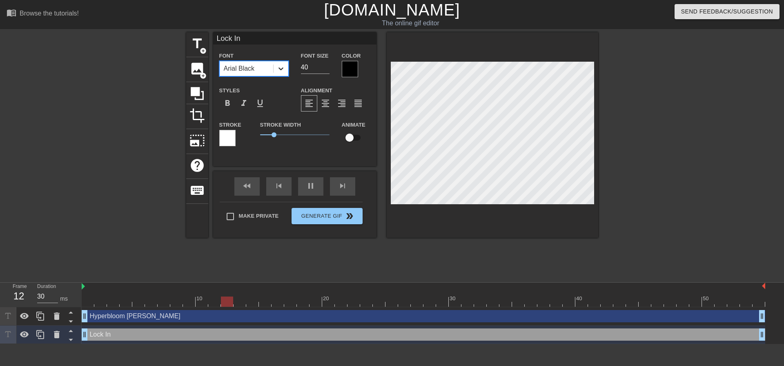
click at [280, 67] on icon at bounding box center [281, 69] width 8 height 8
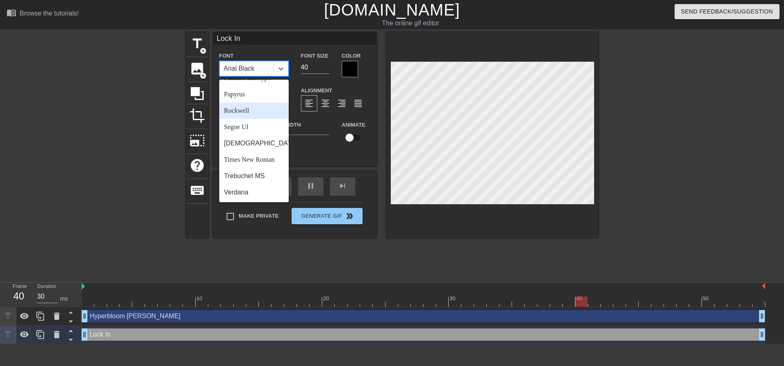
scroll to position [292, 0]
click at [236, 190] on div "Verdana" at bounding box center [253, 192] width 69 height 16
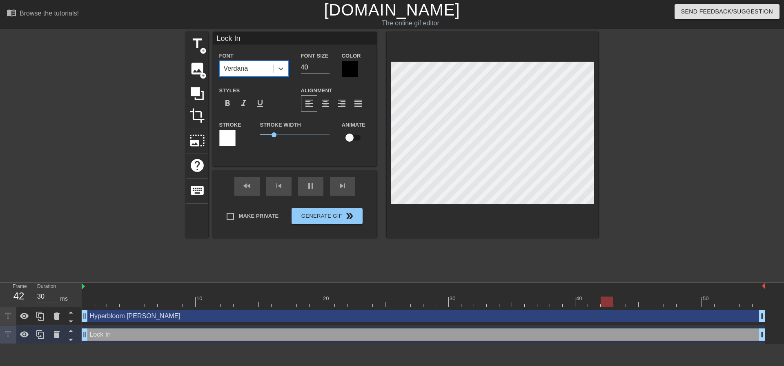
drag, startPoint x: 289, startPoint y: 71, endPoint x: 283, endPoint y: 67, distance: 7.8
click at [289, 71] on div "Font option Verdana, selected. 0 results available. Select is focused ,type to …" at bounding box center [254, 64] width 82 height 27
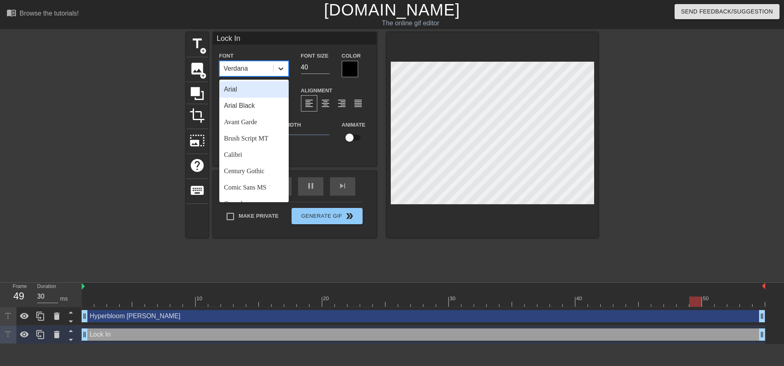
click at [281, 65] on icon at bounding box center [281, 69] width 8 height 8
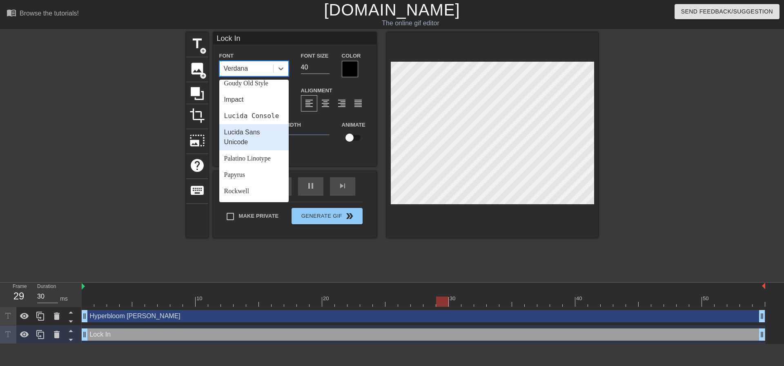
scroll to position [170, 0]
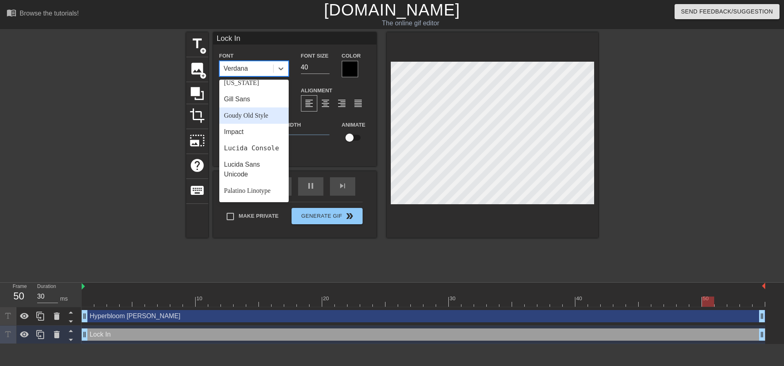
click at [242, 123] on div "Goudy Old Style" at bounding box center [253, 115] width 69 height 16
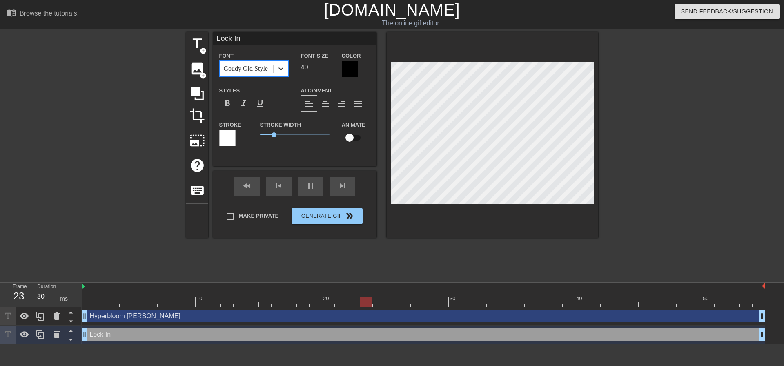
click at [283, 69] on icon at bounding box center [281, 69] width 8 height 8
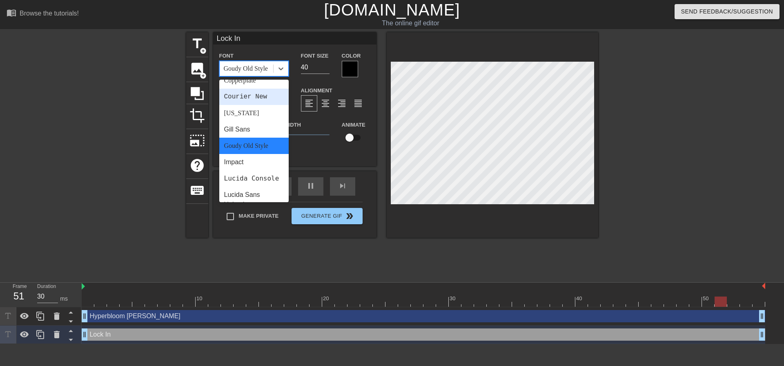
scroll to position [163, 0]
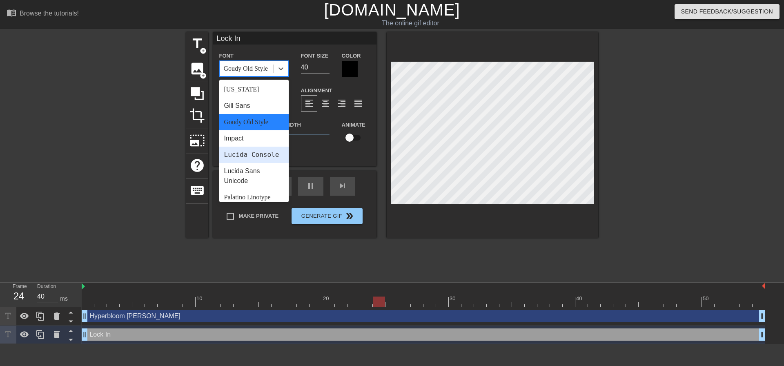
click at [243, 152] on div "Lucida Console" at bounding box center [253, 155] width 69 height 16
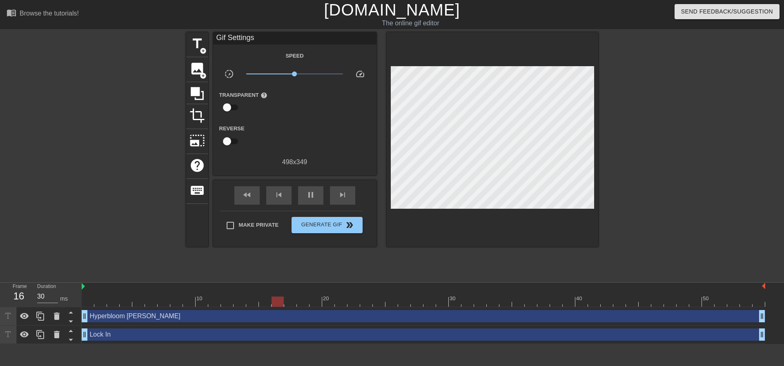
click at [681, 173] on div at bounding box center [669, 154] width 123 height 245
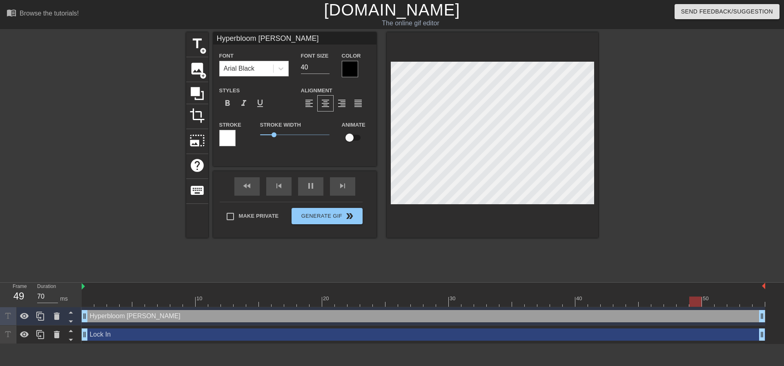
click at [696, 182] on div at bounding box center [669, 154] width 123 height 245
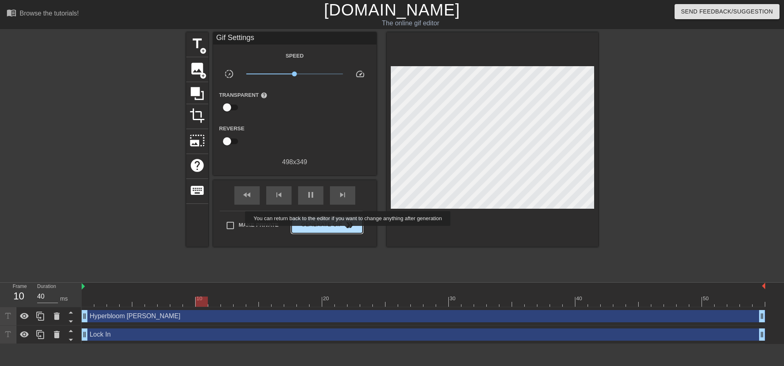
click at [349, 232] on div "Make Private Generate Gif double_arrow" at bounding box center [291, 227] width 143 height 32
type input "30"
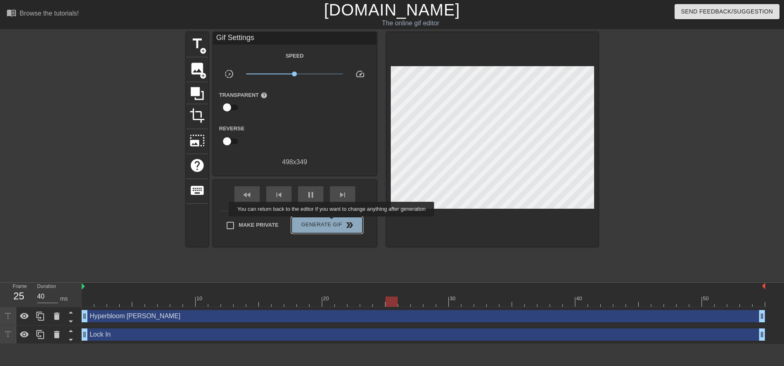
click at [332, 222] on span "Generate Gif double_arrow" at bounding box center [327, 225] width 64 height 10
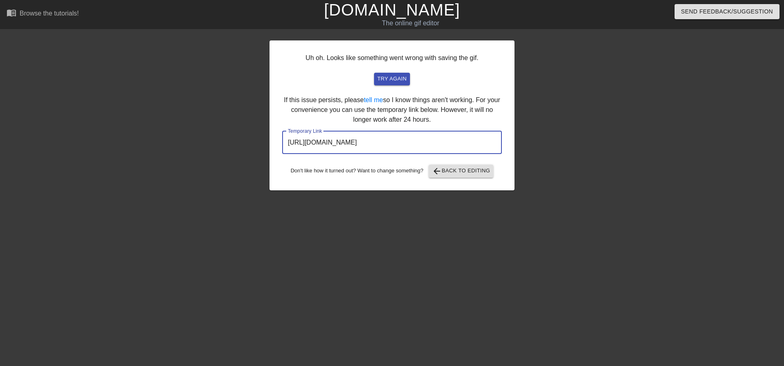
click at [363, 143] on input "https://www.gifntext.com/temp_generations/uZYx4ci9.gif" at bounding box center [392, 142] width 220 height 23
